Goal: Use online tool/utility: Utilize a website feature to perform a specific function

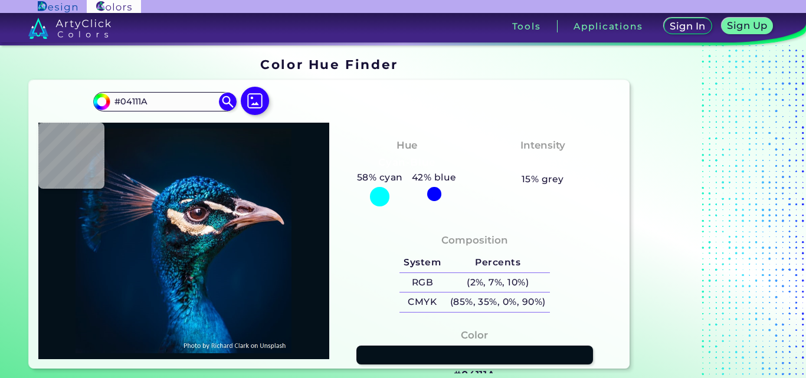
type input "#03111a"
type input "#03111A"
type input "#03111b"
type input "#03111B"
type input "#03111d"
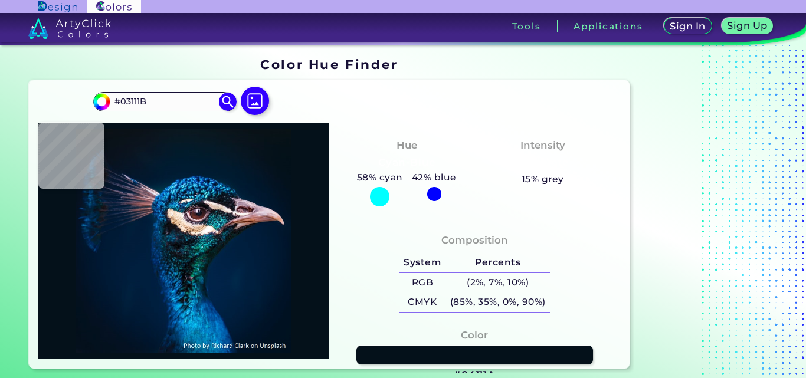
type input "#03111D"
type input "#021221"
type input "#021222"
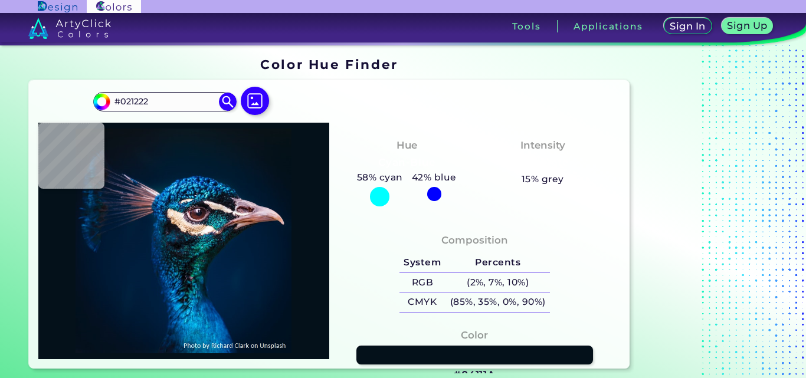
type input "#011224"
type input "#011327"
type input "#011329"
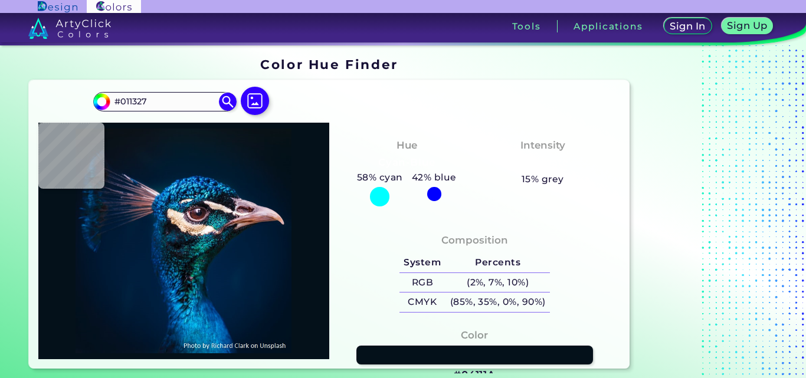
type input "#011329"
type input "#091425"
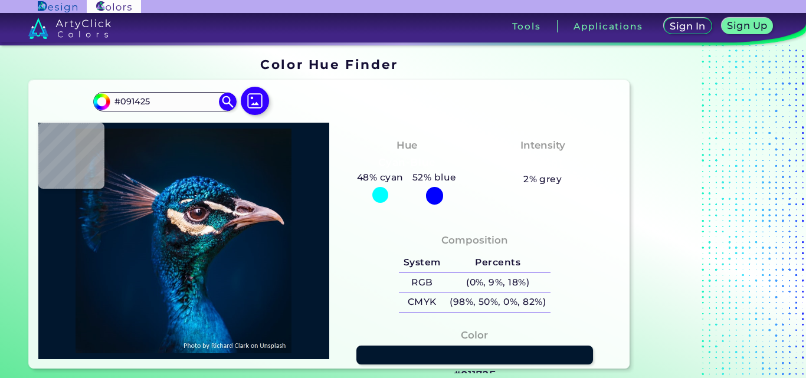
type input "#01172e"
type input "#01172E"
type input "#00162e"
type input "#00162E"
type input "#01152d"
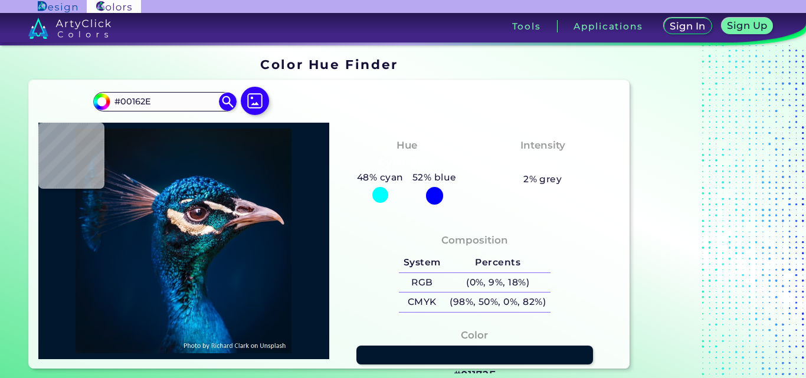
type input "#01152D"
type input "#00162d"
type input "#00162D"
type input "#00152c"
type input "#00152C"
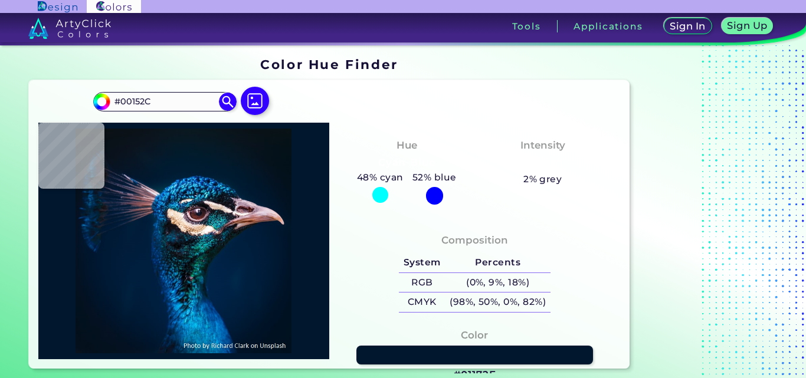
type input "#00152a"
type input "#00152A"
type input "#001429"
type input "#001427"
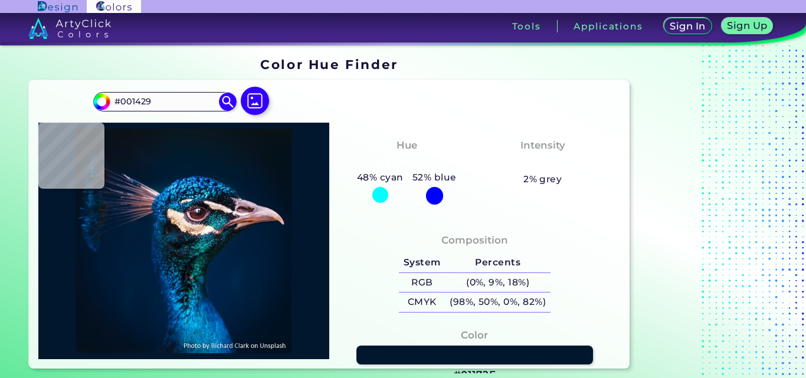
type input "#001427"
type input "#011327"
type input "#001226"
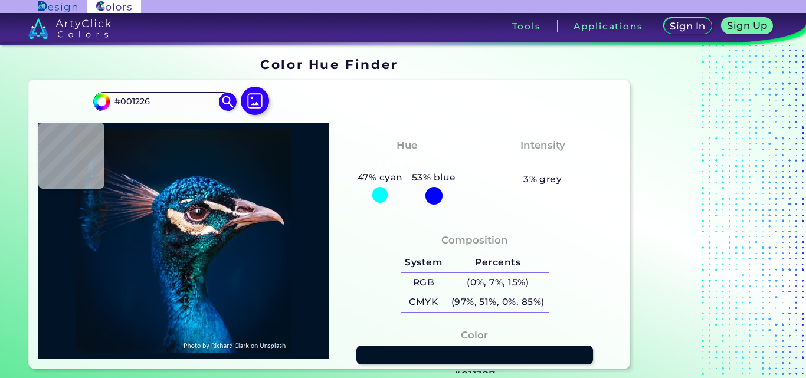
type input "#000000"
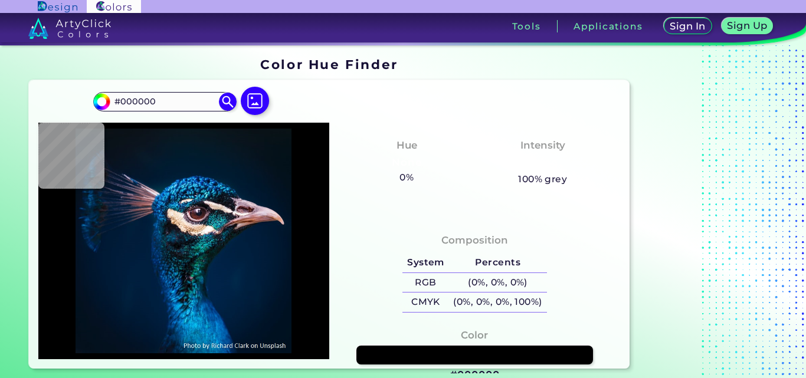
type input "#001427"
type input "#001832"
type input "#011c39"
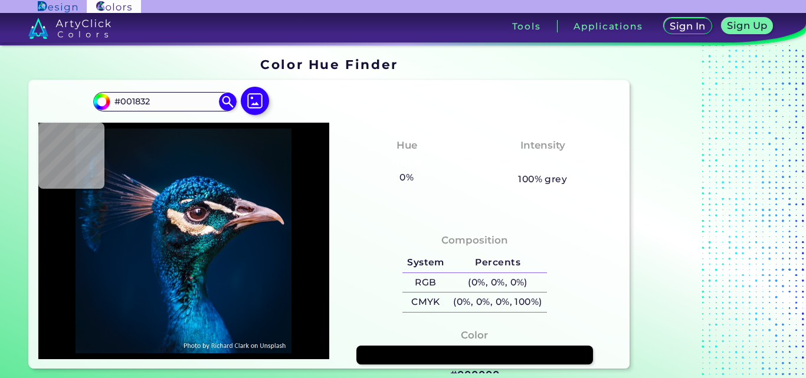
type input "#011C39"
type input "#001f3e"
type input "#001F3E"
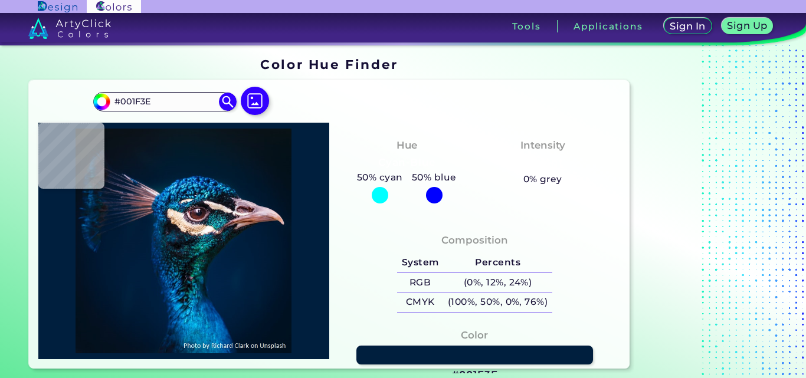
type input "#002142"
type input "#002144"
type input "#012245"
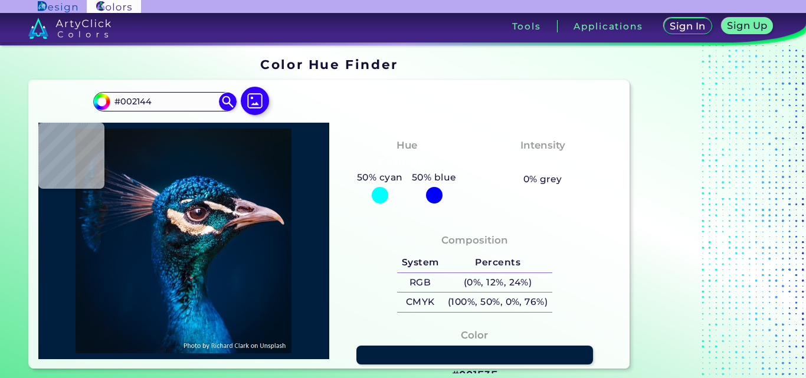
type input "#012245"
type input "#002245"
type input "#012346"
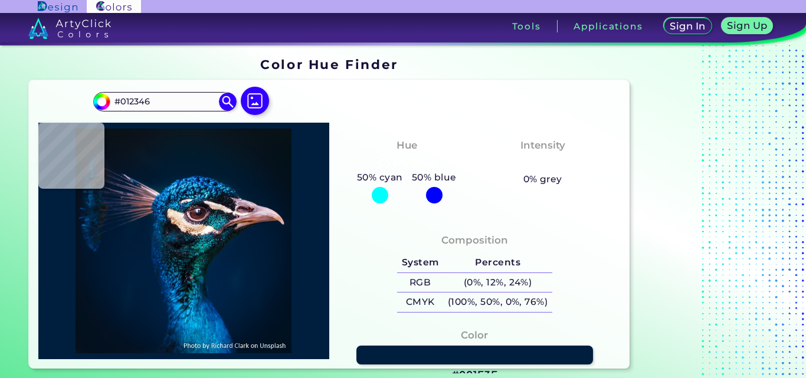
type input "#012547"
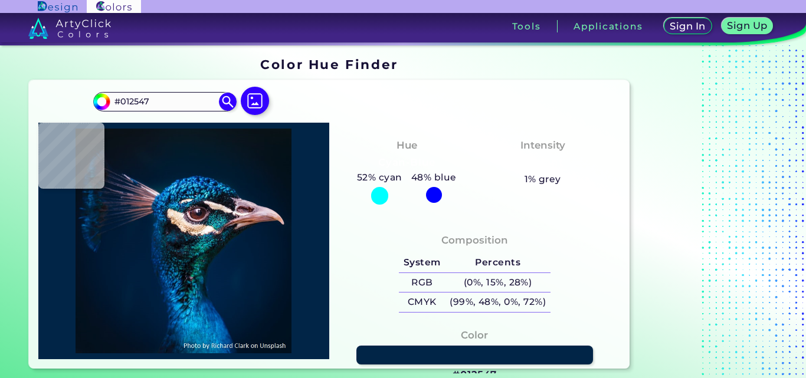
type input "#071b21"
type input "#071B21"
type input "#081a1e"
type input "#081A1E"
type input "#0a1c20"
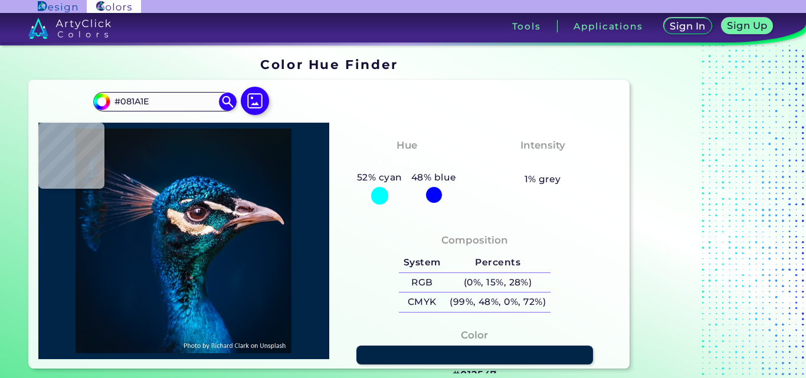
type input "#0A1C20"
type input "#091a17"
type input "#091A17"
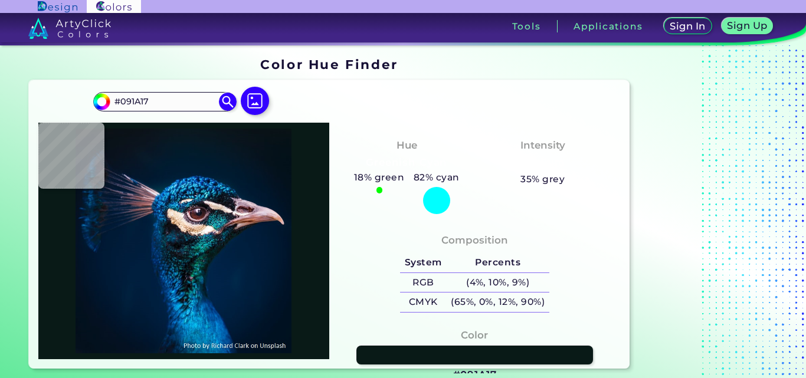
type input "#071a1d"
type input "#071A1D"
type input "#062a2a"
type input "#062A2A"
type input "#00372c"
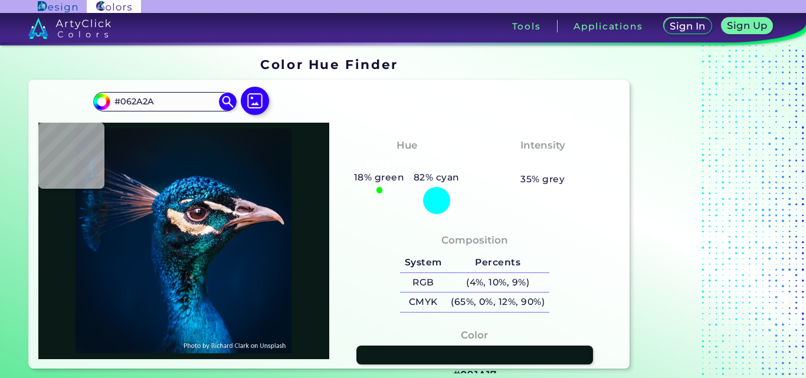
type input "#00372C"
type input "#002025"
type input "#02252f"
type input "#02252F"
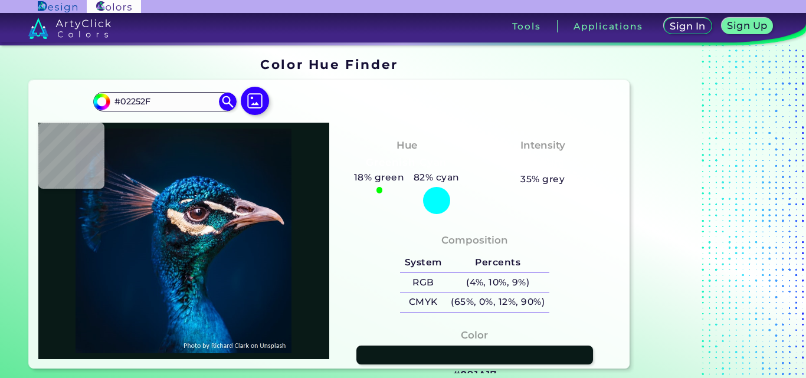
type input "#1c716d"
type input "#1C716D"
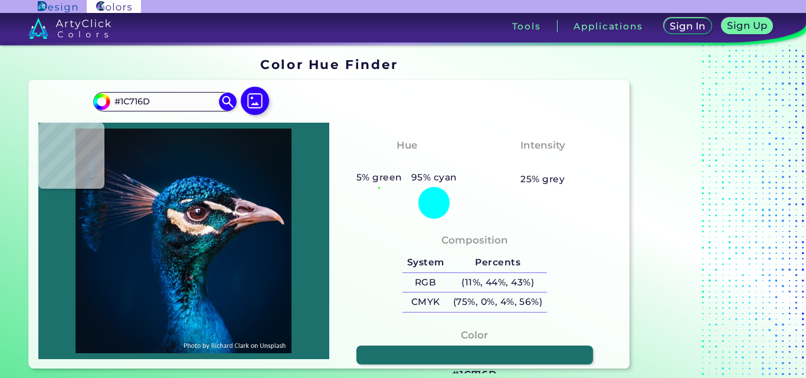
type input "#096d62"
type input "#096D62"
type input "#004243"
type input "#07787c"
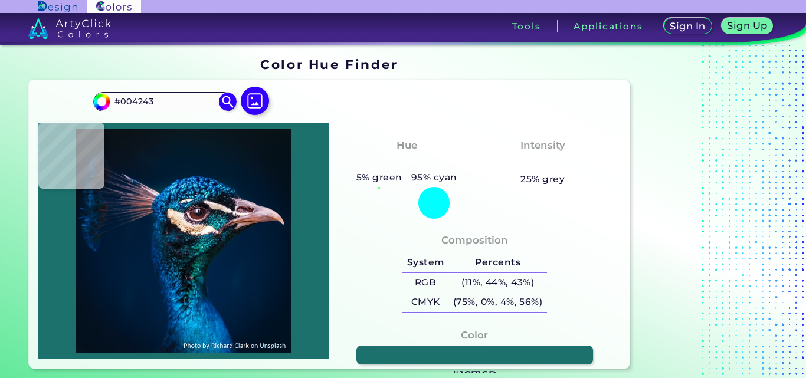
type input "#07787C"
type input "#0e9599"
type input "#0E9599"
type input "#03898e"
type input "#03898E"
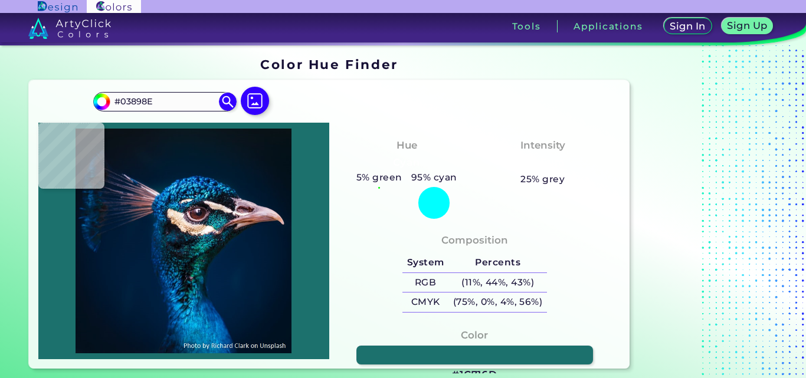
type input "#05767a"
type input "#05767A"
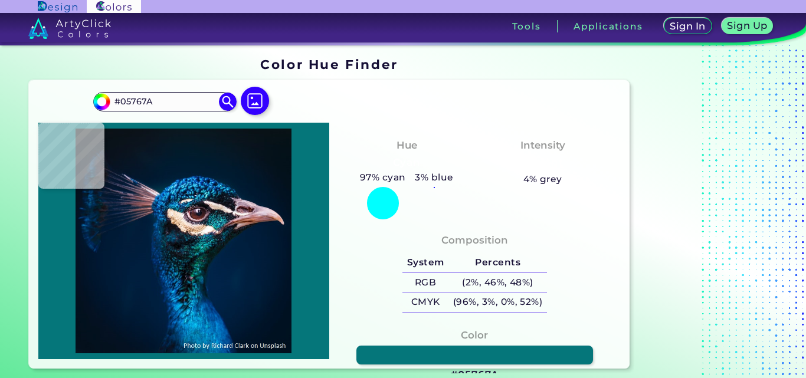
type input "#151d2a"
type input "#151D2A"
type input "#4b3d45"
type input "#4B3D45"
type input "#135279"
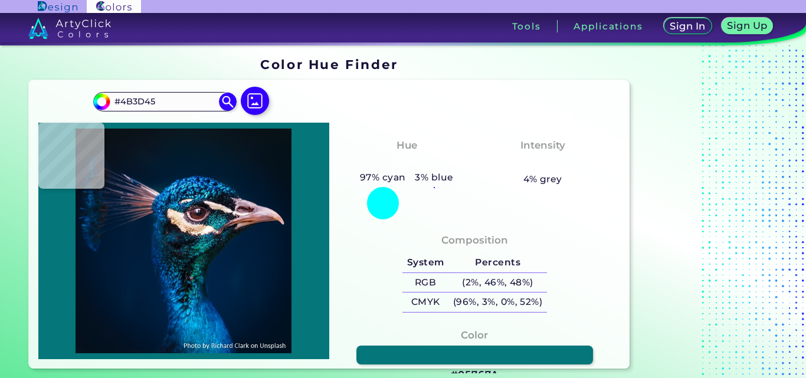
type input "#135279"
type input "#01192e"
type input "#01192E"
type input "#051826"
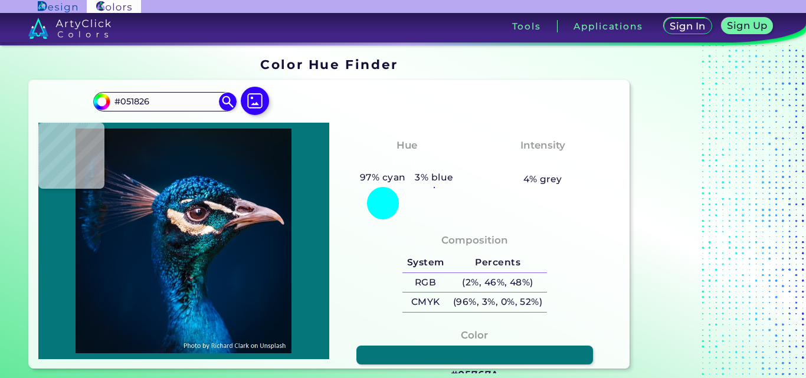
type input "#09161f"
type input "#09161F"
type input "#0a131a"
type input "#0A131A"
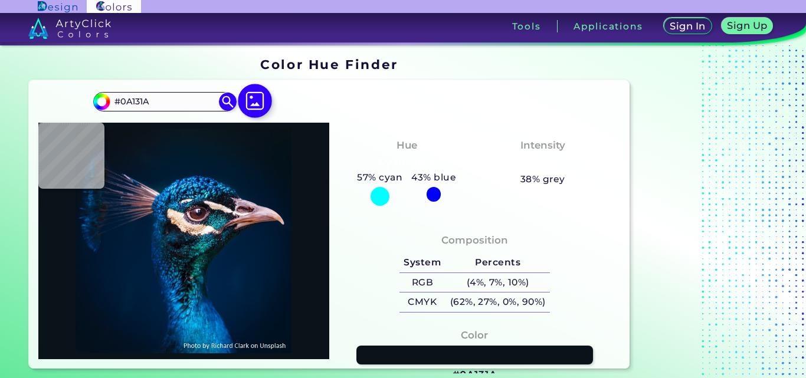
click at [257, 103] on img at bounding box center [255, 101] width 34 height 34
click at [0, 0] on input "file" at bounding box center [0, 0] width 0 height 0
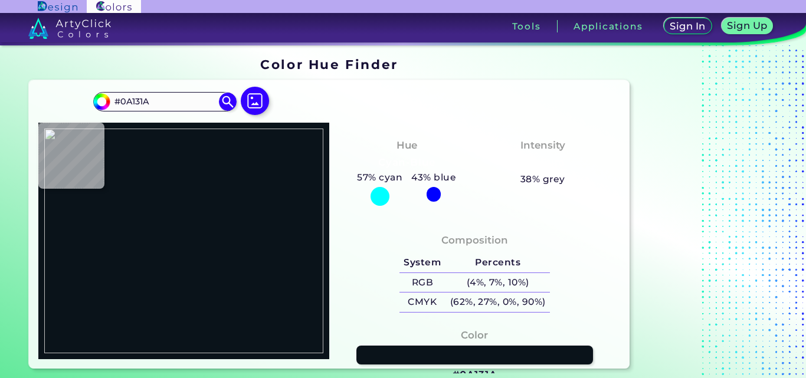
type input "#000000"
type input "#345544"
type input "#39604d"
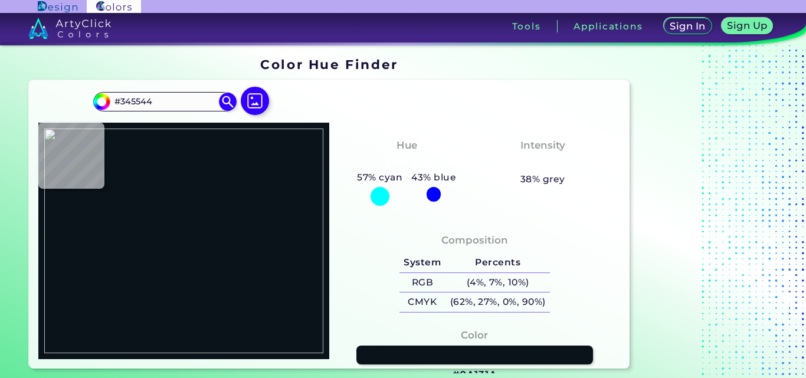
type input "#39604D"
type input "#3c6350"
type input "#3C6350"
type input "#3f6653"
type input "#3F6653"
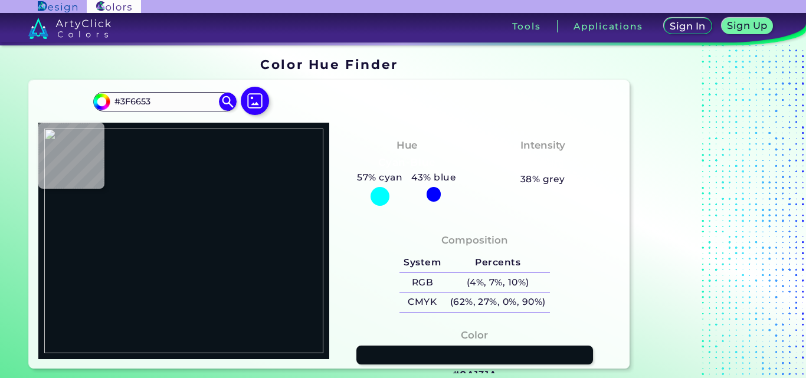
type input "#365d4a"
type input "#365D4A"
type input "#396651"
type input "#3b6853"
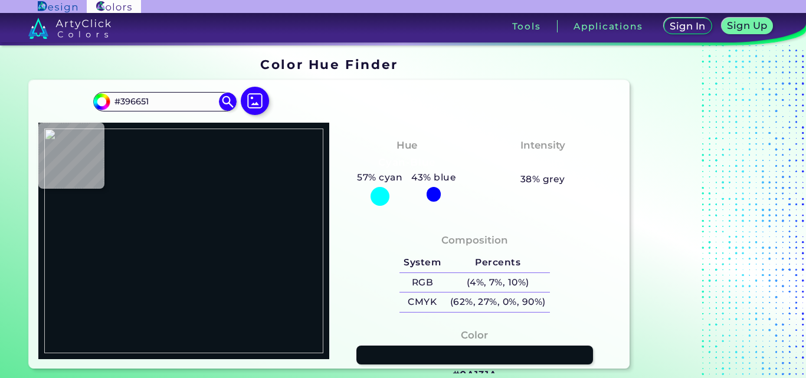
type input "#3B6853"
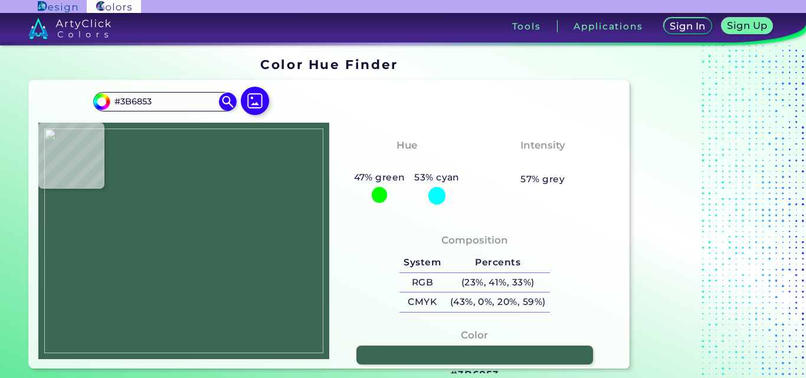
type input "#5c7265"
type input "#5C7265"
type input "#8dab9b"
type input "#8DAB9B"
type input "#c9cdc6"
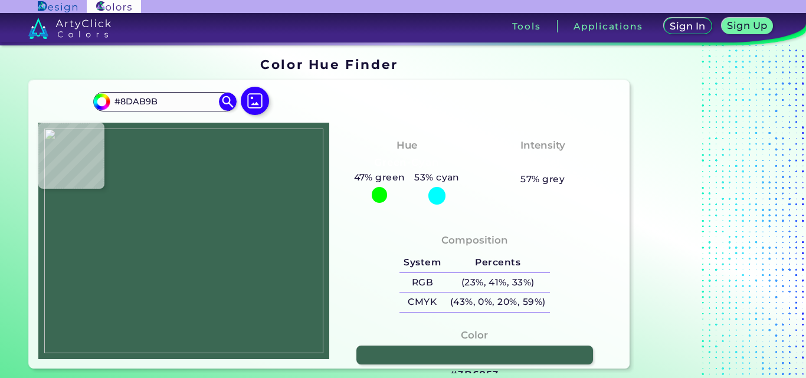
type input "#C9CDC6"
type input "#35624d"
type input "#35624D"
type input "#3d6652"
type input "#3D6652"
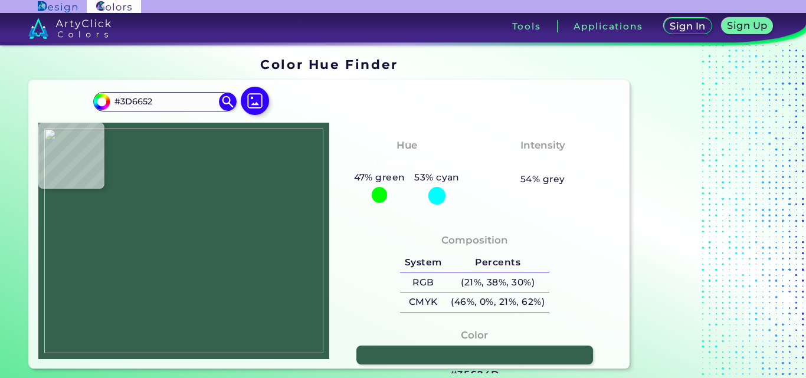
type input "#365a48"
type input "#365A48"
type input "#365d4a"
type input "#365D4A"
type input "#486a59"
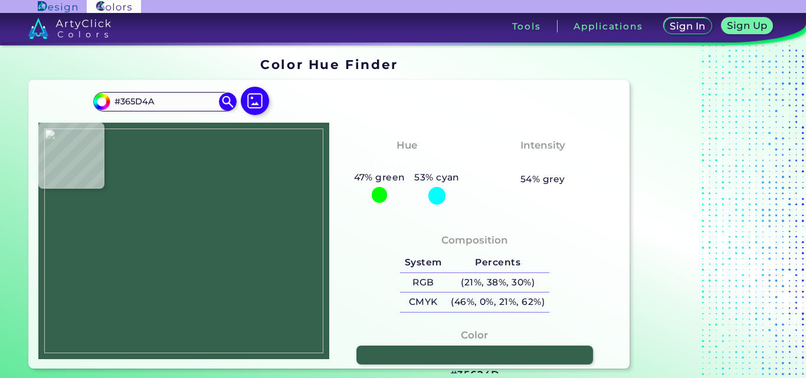
type input "#486A59"
type input "#2e5b46"
type input "#2E5B46"
type input "#37644f"
type input "#37644F"
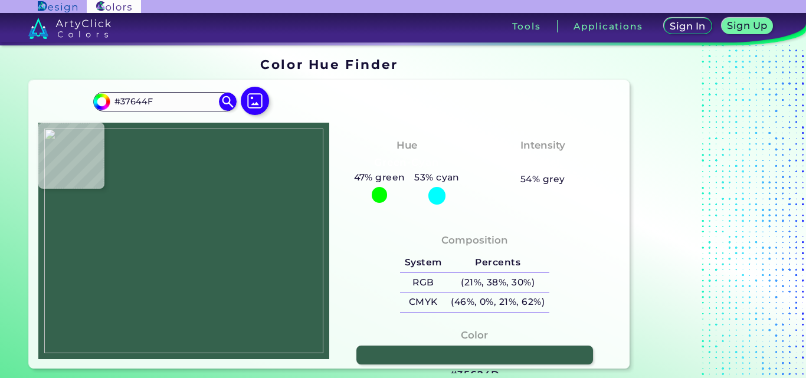
type input "#325f4a"
type input "#325F4A"
type input "#35624d"
type input "#35624D"
type input "#78897e"
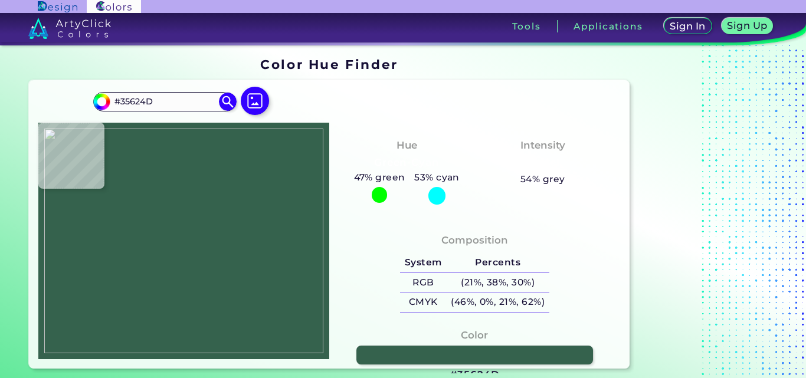
type input "#78897E"
type input "#3c6954"
type input "#3C6954"
type input "#eef7ef"
type input "#EEF7EF"
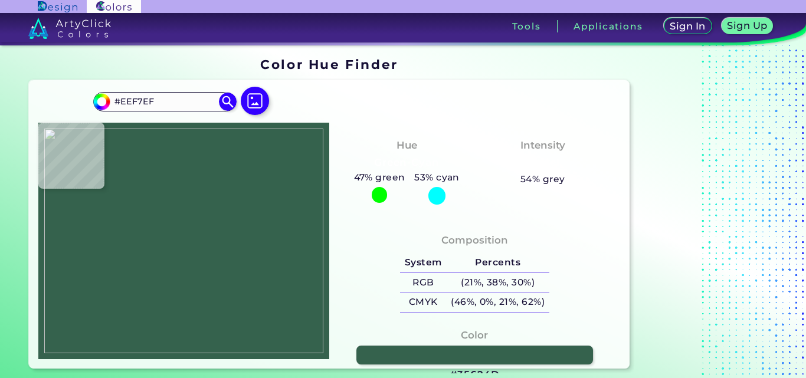
type input "#3d6d57"
type input "#3D6D57"
type input "#366a53"
type input "#366A53"
type input "#386550"
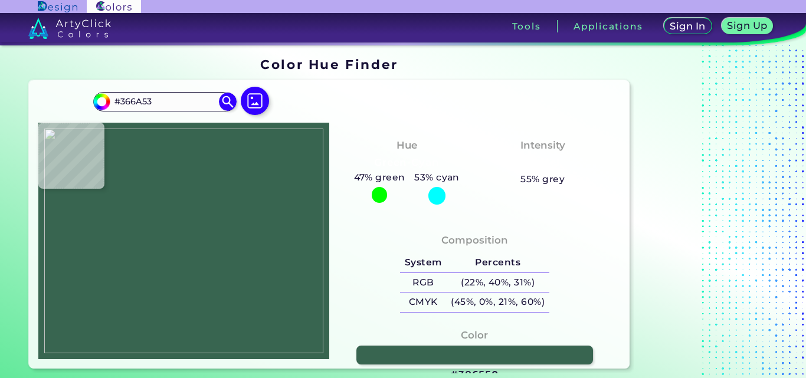
type input "#386550"
type input "#3b6853"
type input "#3B6853"
type input "#4c7b66"
type input "#4C7B66"
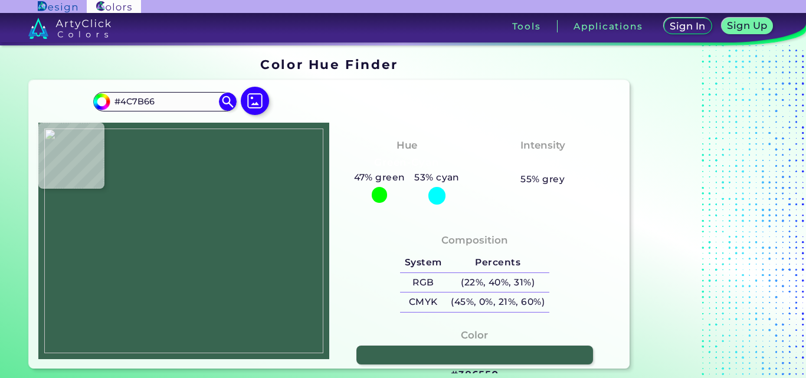
type input "#3b6f5d"
type input "#3B6F5D"
type input "#3c7059"
type input "#3C7059"
type input "#396d56"
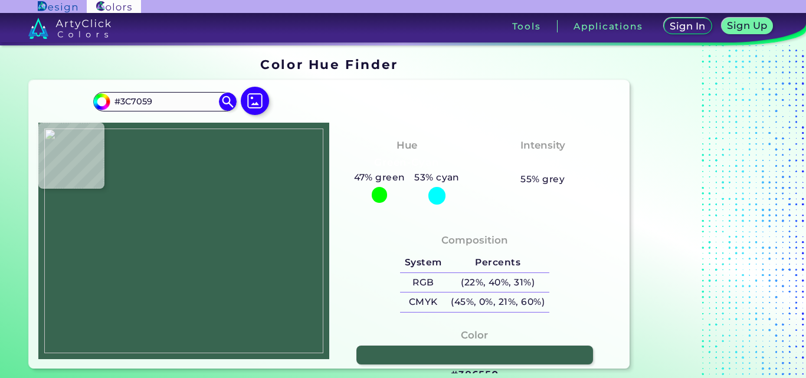
type input "#396D56"
type input "#366a53"
type input "#366A53"
type input "#396d56"
type input "#396D56"
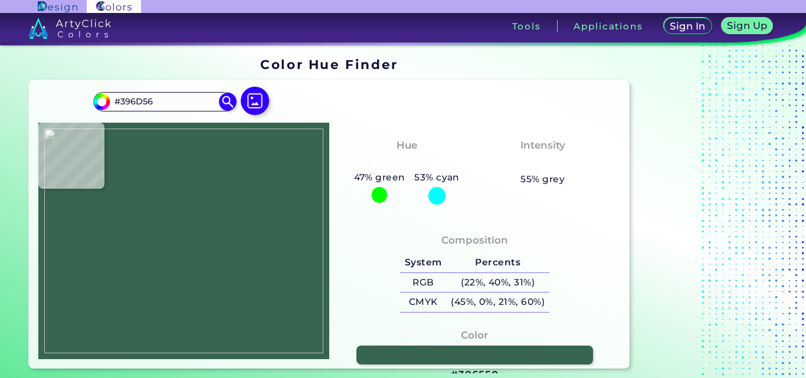
type input "#3b6f58"
type input "#3B6F58"
type input "#faffff"
type input "#FAFFFF"
type input "#f6fdf5"
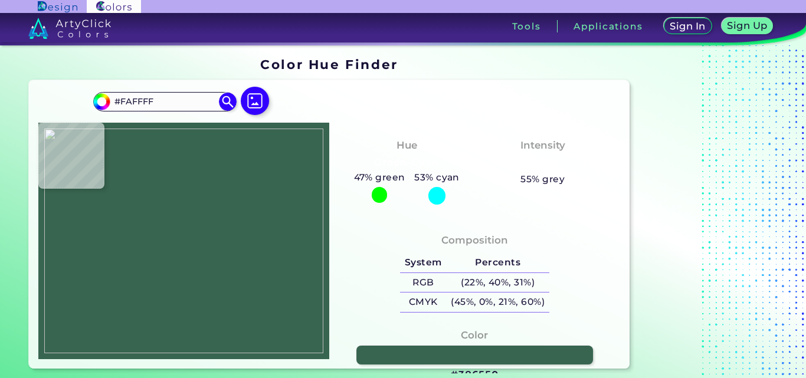
type input "#F6FDF5"
type input "#3c7059"
type input "#3C7059"
type input "#3d775e"
type input "#3D775E"
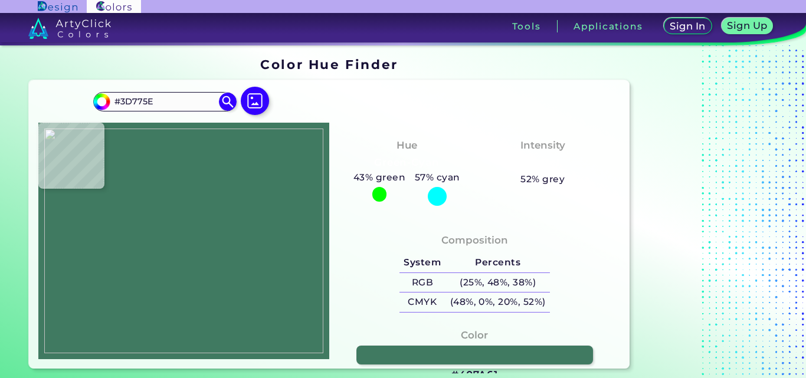
type input "#407a61"
type input "#407A61"
type input "#417b62"
type input "#417B62"
type input "#407a61"
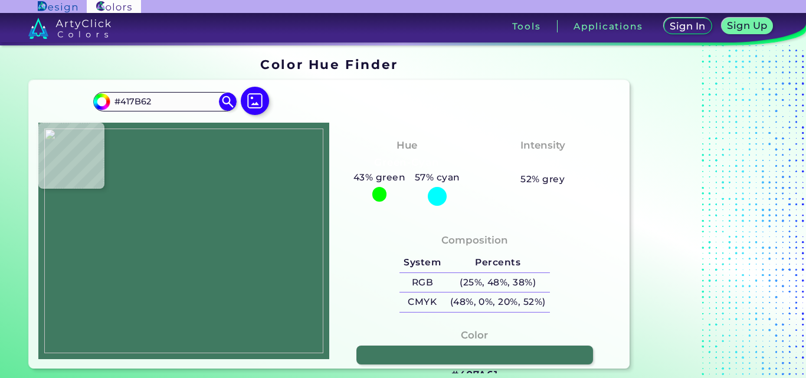
type input "#407A61"
click at [297, 150] on img at bounding box center [183, 241] width 279 height 224
click at [162, 149] on img at bounding box center [183, 241] width 279 height 224
type input "#2e4236"
type input "#2E4236"
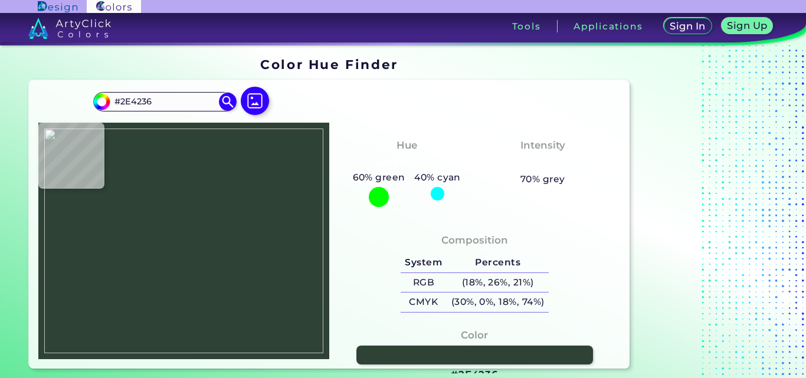
type input "#314539"
type input "#2d4839"
type input "#2D4839"
type input "#2e503f"
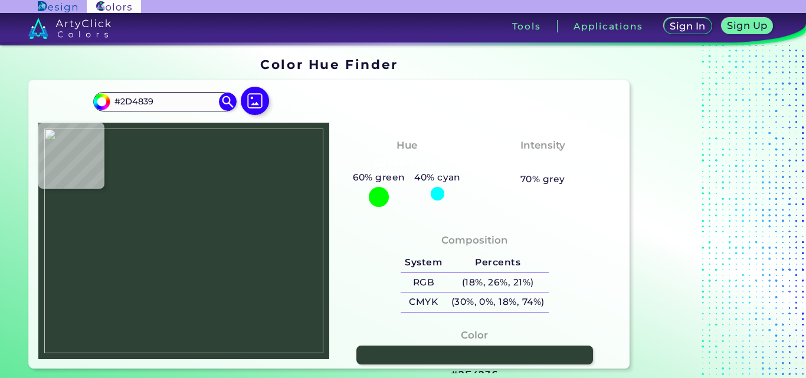
type input "#2E503F"
type input "#39604d"
type input "#39604D"
type input "#2f5b47"
type input "#2F5B47"
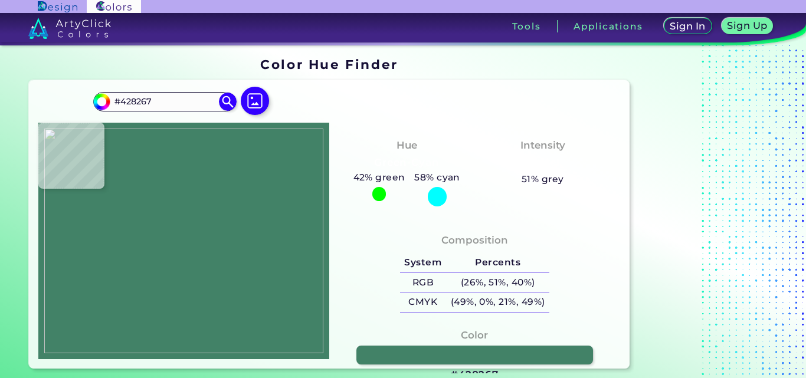
click at [313, 155] on img at bounding box center [183, 241] width 279 height 224
click at [158, 150] on img at bounding box center [183, 241] width 279 height 224
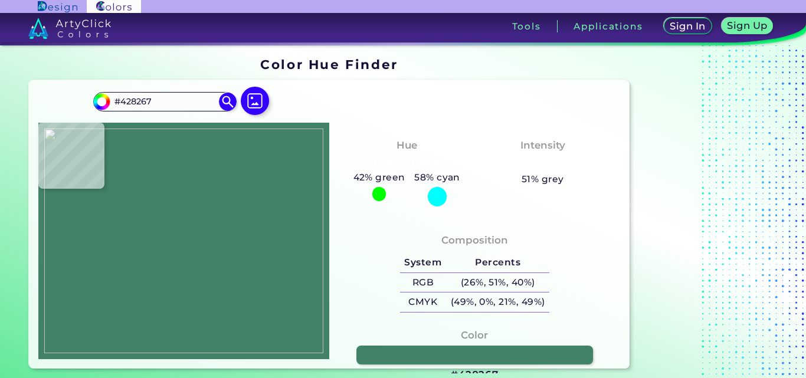
click at [350, 250] on div "Composition System Percents RGB (26%, 51%, 40%) CMYK (49%, 0%, 21%, 49%)" at bounding box center [475, 274] width 272 height 95
click at [299, 155] on img at bounding box center [183, 241] width 279 height 224
click at [270, 157] on img at bounding box center [183, 241] width 279 height 224
click at [300, 159] on img at bounding box center [183, 241] width 279 height 224
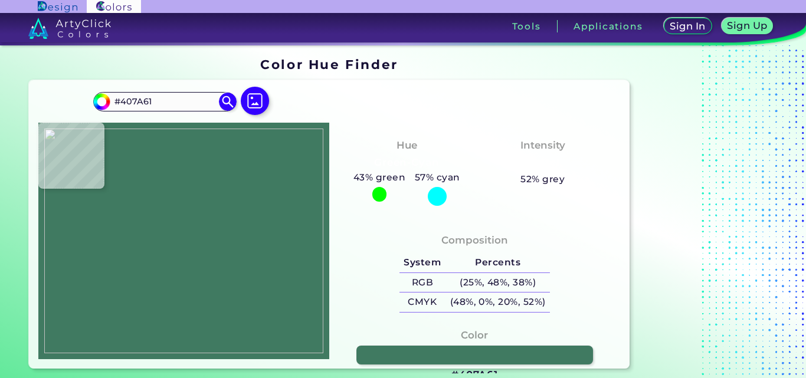
click at [300, 159] on img at bounding box center [183, 241] width 279 height 224
click at [310, 152] on img at bounding box center [183, 241] width 279 height 224
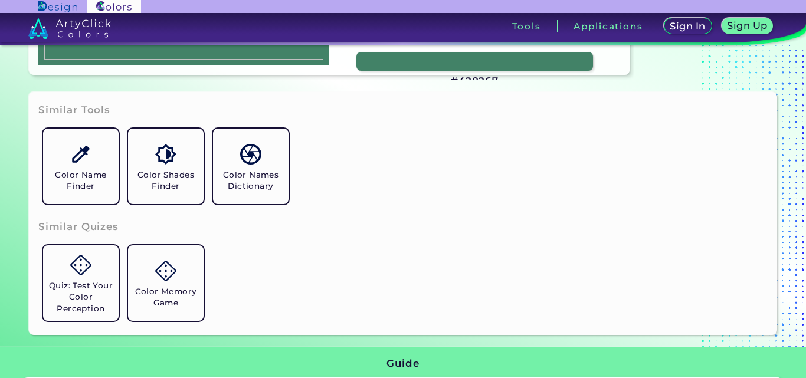
scroll to position [295, 0]
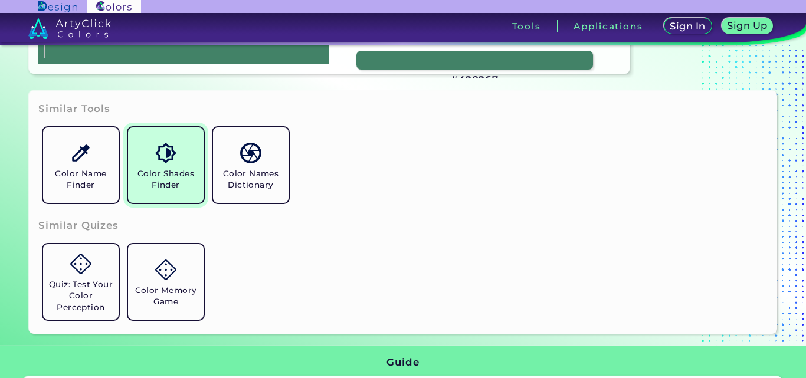
click at [195, 149] on link "Color Shades Finder" at bounding box center [165, 165] width 85 height 85
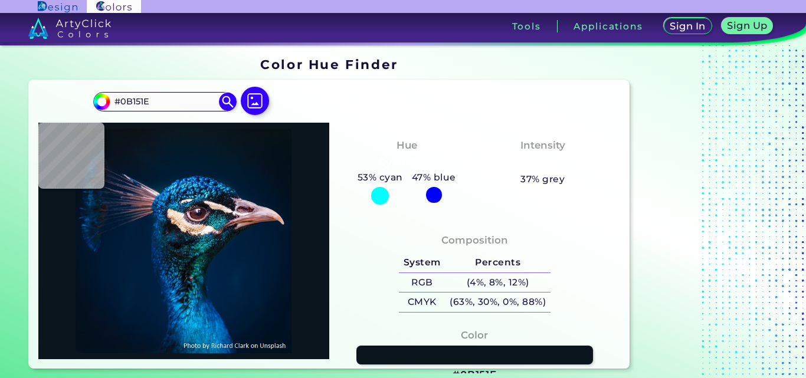
type input "#081319"
type input "#06131c"
type input "#06131C"
type input "#051524"
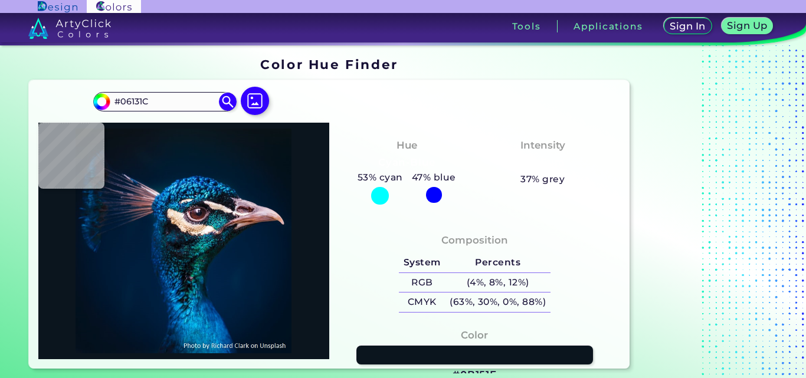
type input "#051524"
type input "#021728"
type input "#01182a"
type input "#01182A"
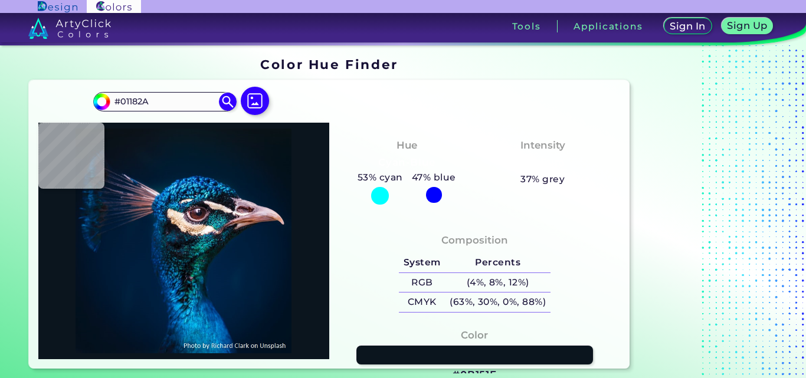
type input "#00192f"
type input "#00192F"
type input "#001830"
type input "#001b31"
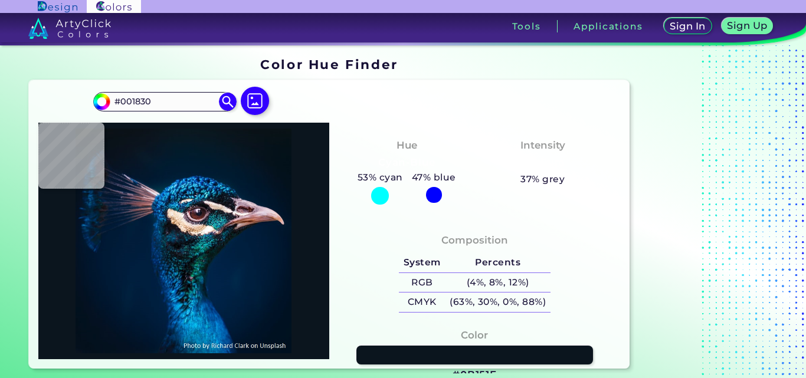
type input "#001B31"
type input "#aca6b4"
type input "#ACA6B4"
type input "#c3a2b2"
type input "#C3A2B2"
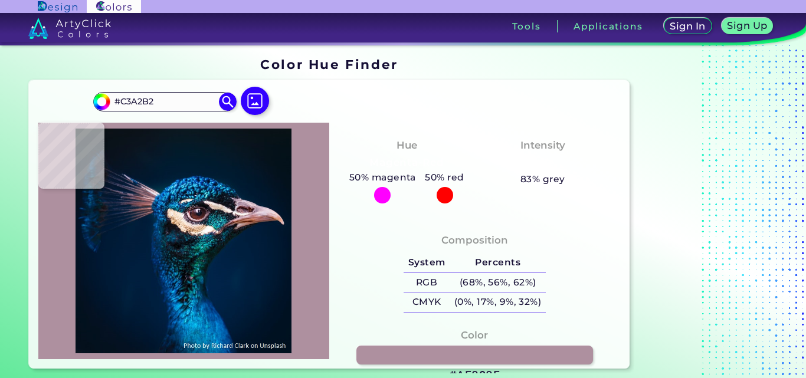
type input "#ae909f"
type input "#AE909F"
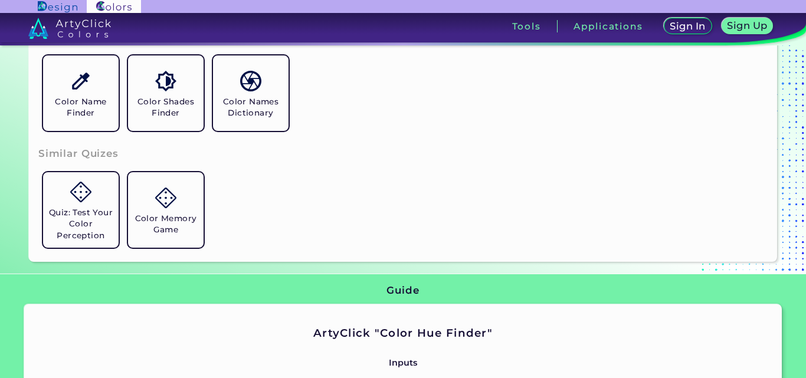
scroll to position [295, 0]
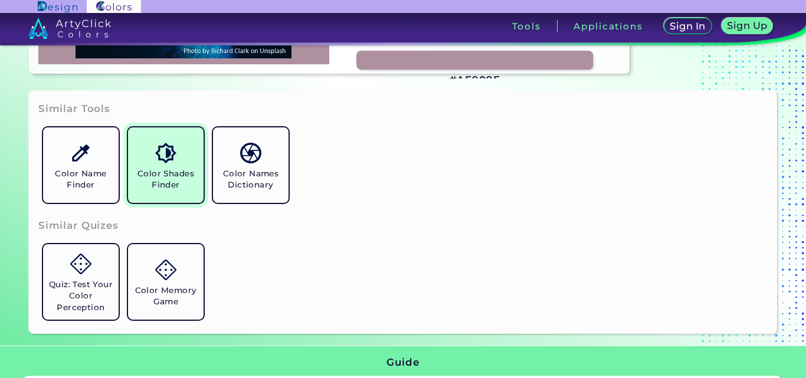
click at [173, 179] on h5 "Color Shades Finder" at bounding box center [166, 179] width 66 height 22
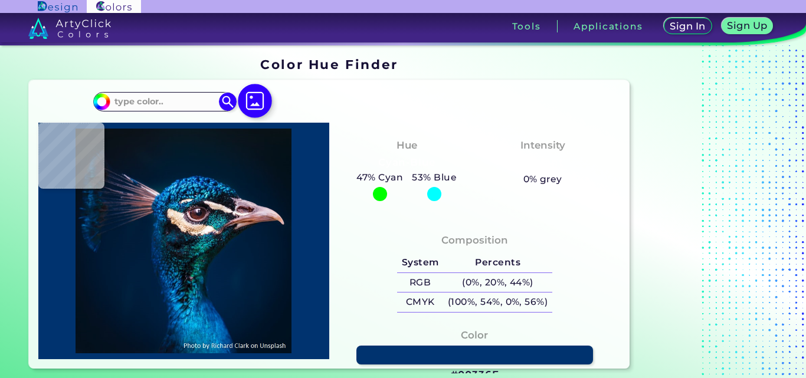
click at [264, 101] on img at bounding box center [255, 101] width 34 height 34
click at [0, 0] on input "file" at bounding box center [0, 0] width 0 height 0
type input "#000000"
type input "#011120"
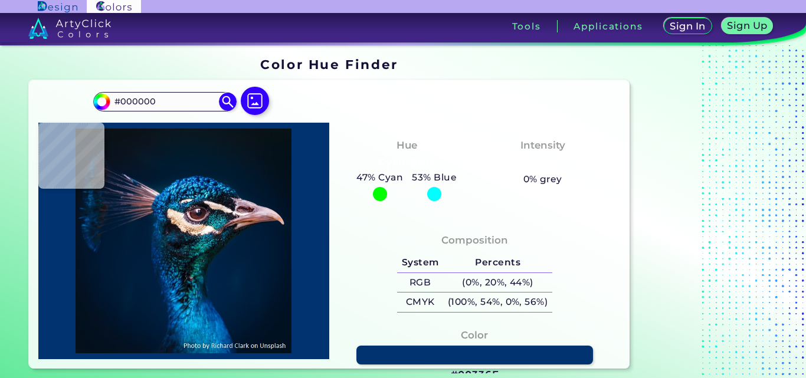
type input "#011120"
type input "#001121"
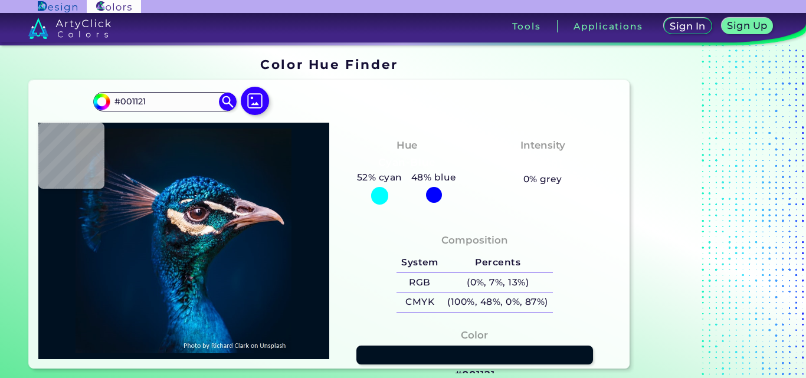
type input "#001226"
type input "#001427"
type input "#00162d"
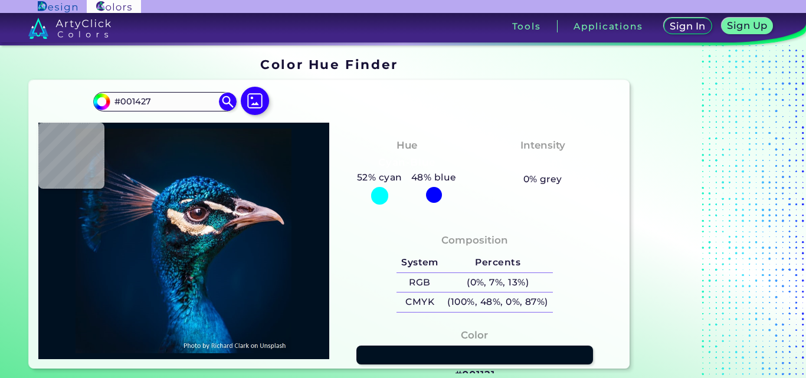
type input "#00162D"
type input "#011933"
type input "#00203f"
type input "#00203F"
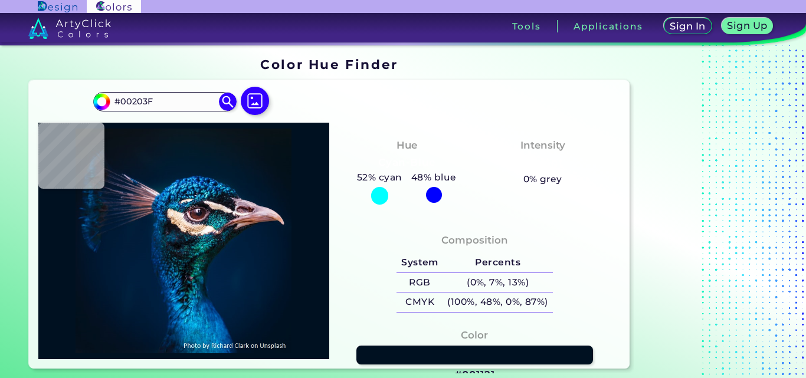
type input "#002144"
type input "#012348"
type input "#002448"
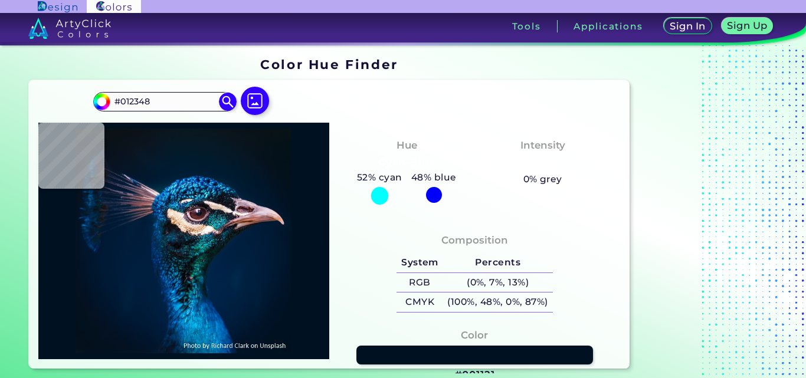
type input "#002448"
type input "#01254c"
type input "#01254C"
type input "#071e1f"
type input "#071E1F"
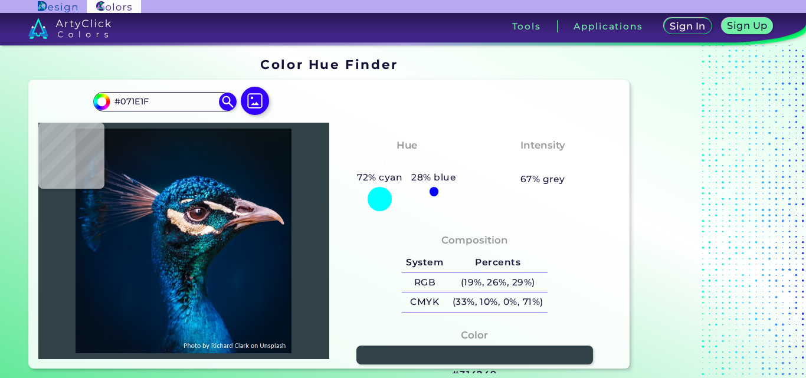
type input "#314249"
type input "#015951"
type input "#0f3242"
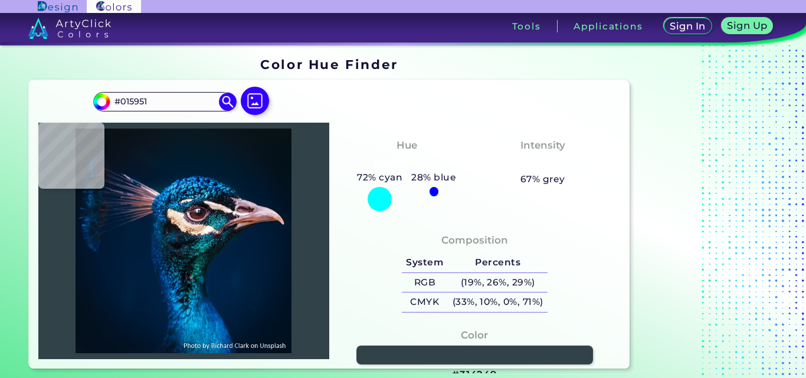
type input "#0F3242"
type input "#c6b5a2"
type input "#C6B5A2"
type input "#f7e2d3"
type input "#F7E2D3"
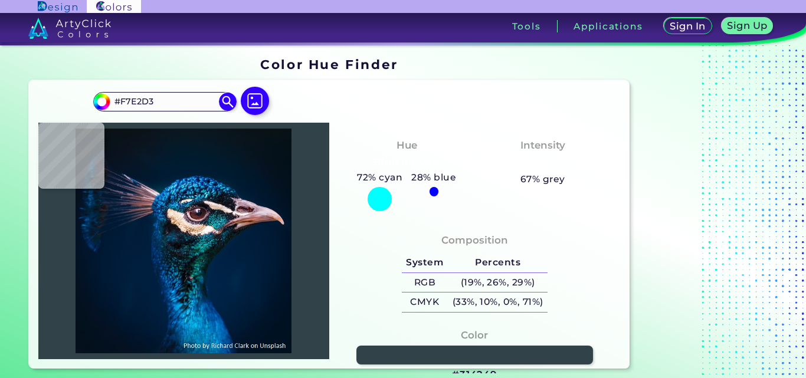
type input "#221921"
type input "#1d1014"
type input "#1D1014"
type input "#715f62"
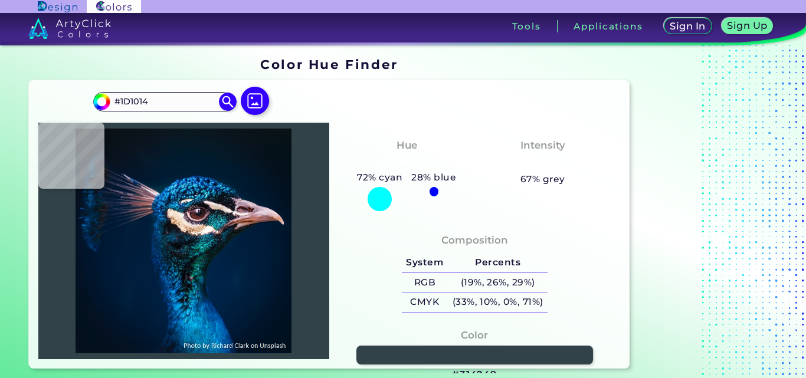
type input "#715F62"
type input "#525059"
type input "#032326"
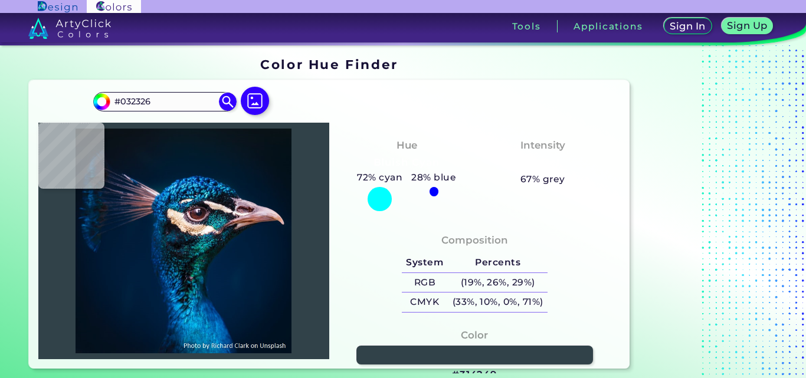
type input "#0b3647"
type input "#0B3647"
type input "#154753"
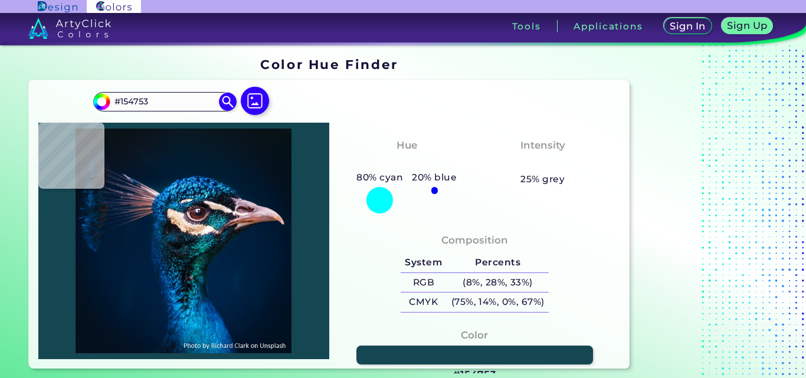
type input "#155b6b"
type input "#155B6B"
type input "#117da2"
type input "#117DA2"
type input "#001e36"
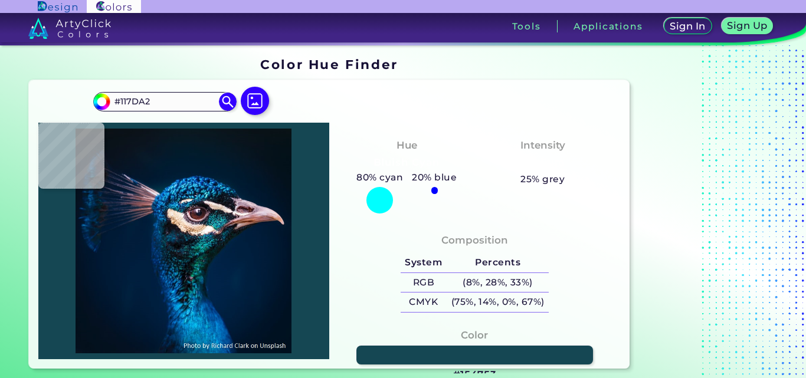
type input "#001E36"
type input "#001b30"
type input "#001B30"
type input "#011a2e"
type input "#011A2E"
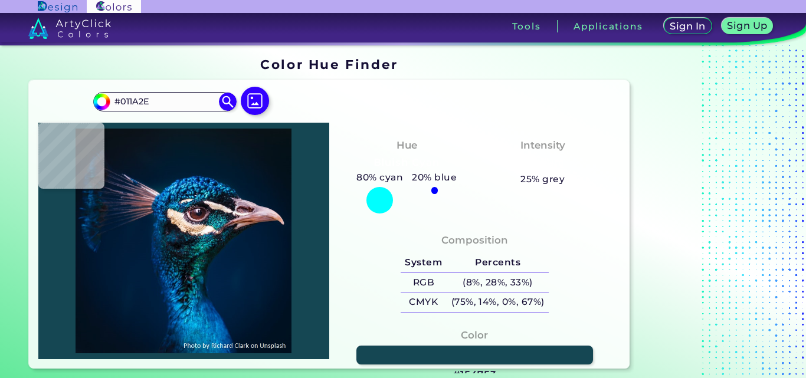
type input "#00192d"
type input "#00192D"
type input "#02172a"
type input "#02172A"
type input "#041829"
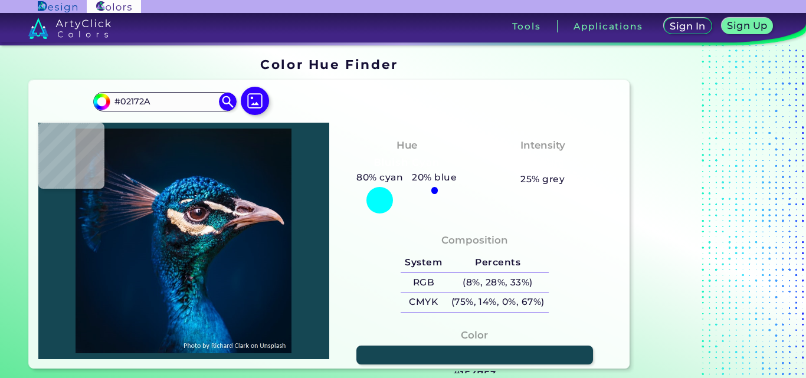
type input "#041829"
type input "#021728"
type input "#041728"
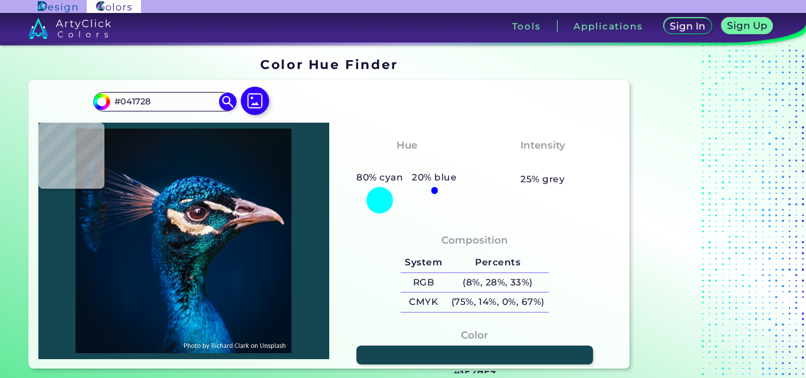
type input "#051626"
type input "#051725"
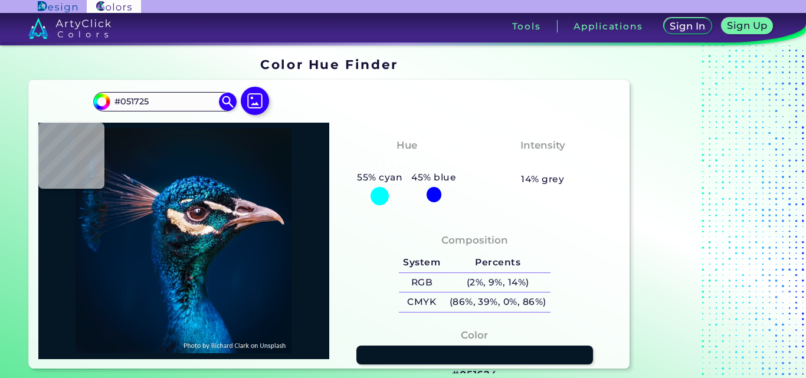
type input "#051624"
type input "#051522"
type input "#071522"
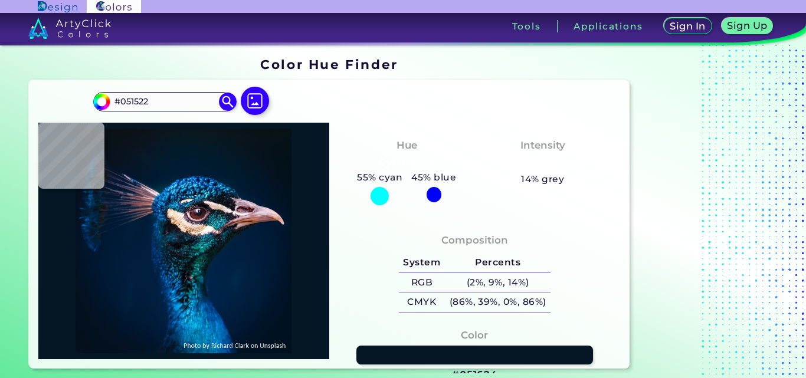
type input "#071522"
type input "#07131f"
type input "#07131F"
type input "#06121e"
type input "#06121E"
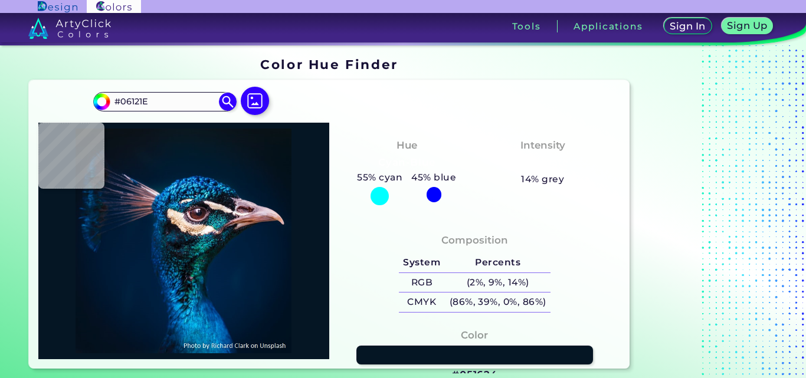
type input "#06131c"
type input "#06131C"
type input "#05121b"
type input "#05121B"
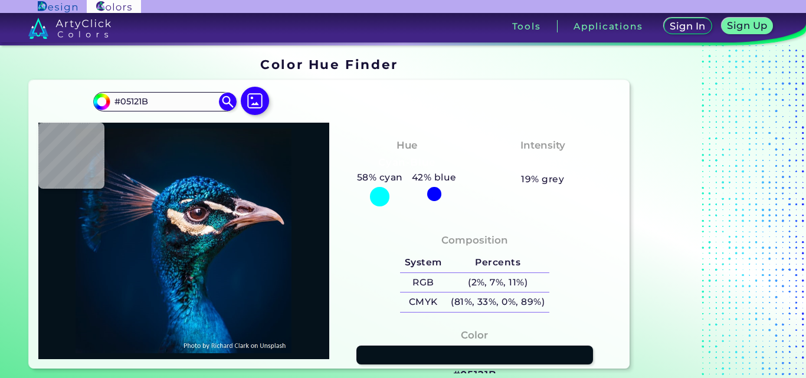
type input "#08121c"
type input "#08121C"
type input "#05121b"
type input "#05121B"
type input "#05121a"
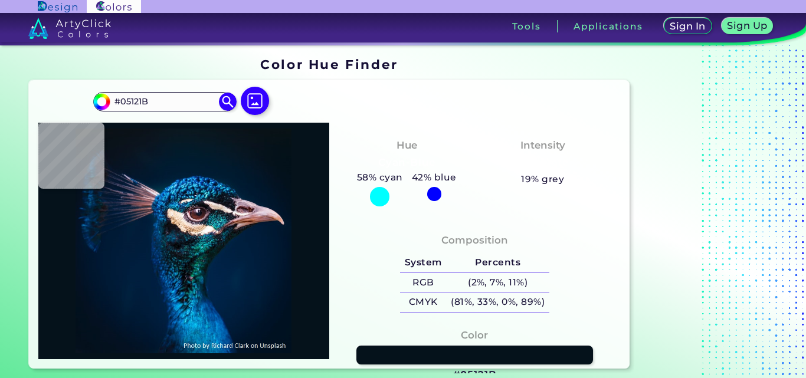
type input "#05121A"
type input "#08121c"
type input "#08121C"
type input "#07141d"
type input "#07141D"
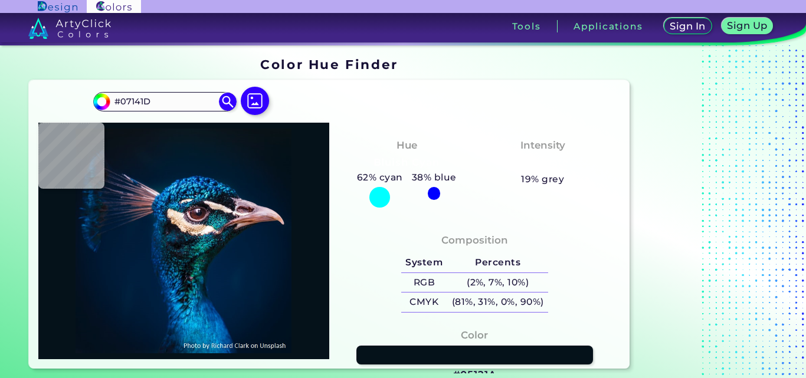
type input "#061721"
type input "#071822"
type input "#091722"
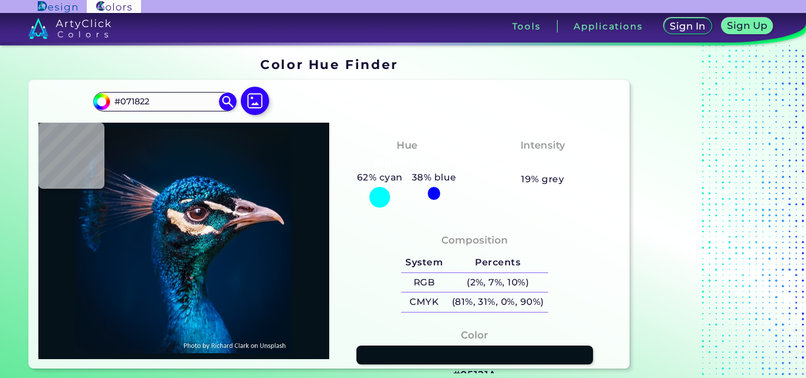
type input "#091722"
type input "#091720"
type input "#09171f"
type input "#09171F"
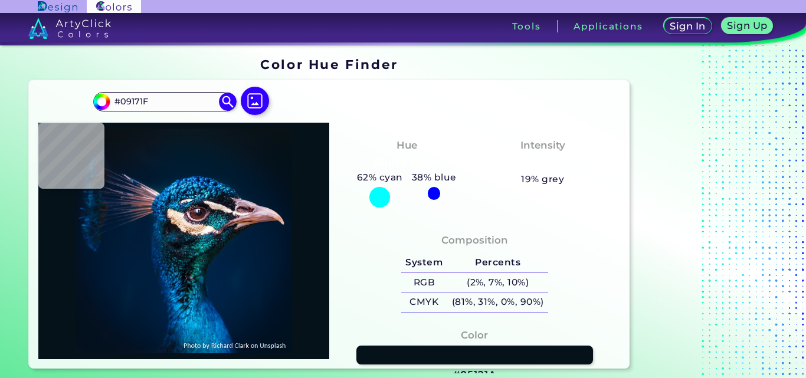
type input "#09181f"
type input "#09181F"
click at [256, 102] on img at bounding box center [255, 101] width 34 height 34
click at [0, 0] on input "file" at bounding box center [0, 0] width 0 height 0
type input "#000000"
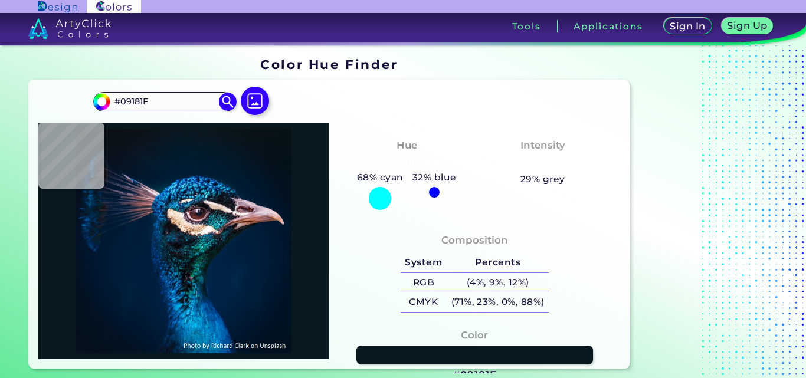
type input "#000000"
